Goal: Task Accomplishment & Management: Manage account settings

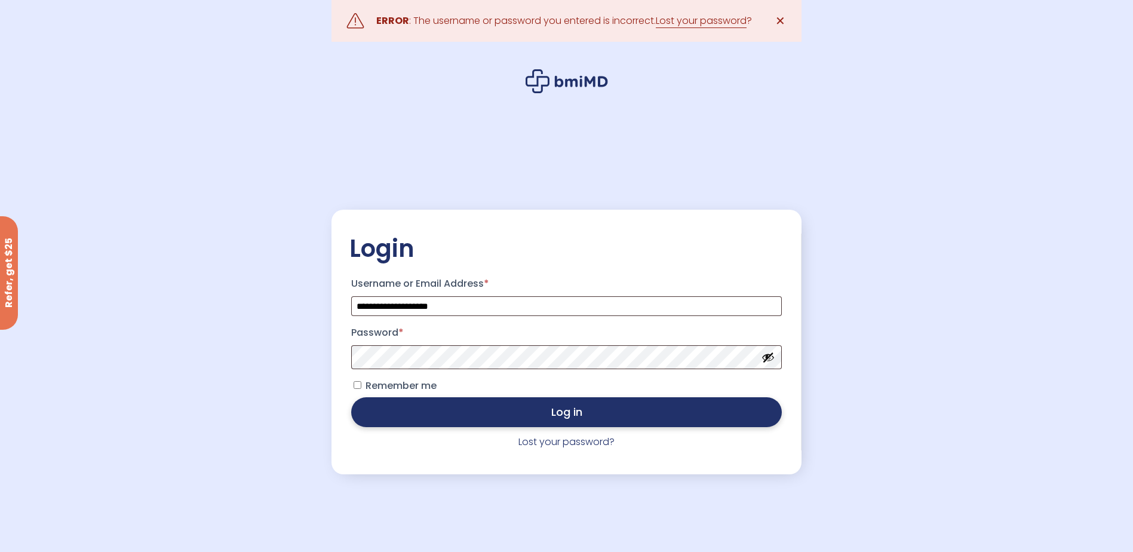
click at [582, 421] on button "Log in" at bounding box center [566, 412] width 430 height 30
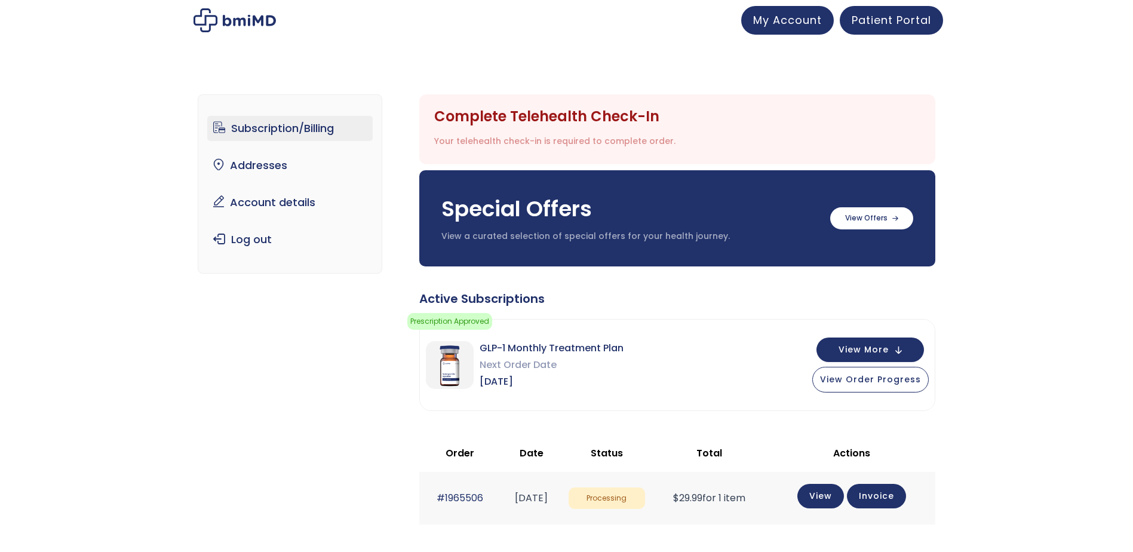
click at [1076, 255] on div "Subscription/Billing bmiRewards Addresses Account details Submit a Review Log o…" at bounding box center [566, 422] width 1133 height 705
click at [271, 202] on link "Account details" at bounding box center [289, 202] width 165 height 25
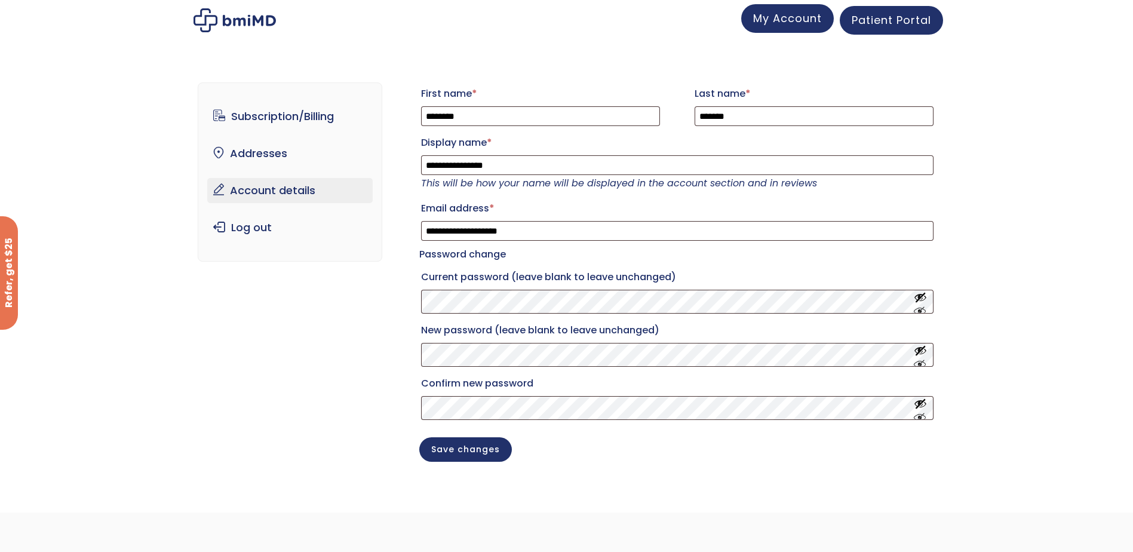
click at [795, 24] on span "My Account" at bounding box center [787, 18] width 69 height 15
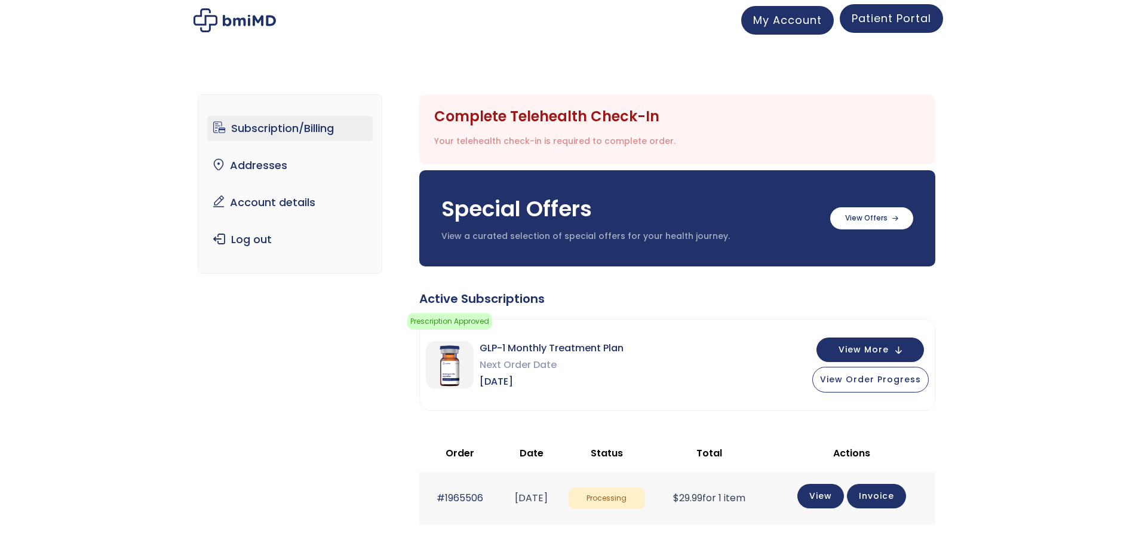
click at [887, 21] on span "Patient Portal" at bounding box center [891, 18] width 79 height 15
